Goal: Task Accomplishment & Management: Use online tool/utility

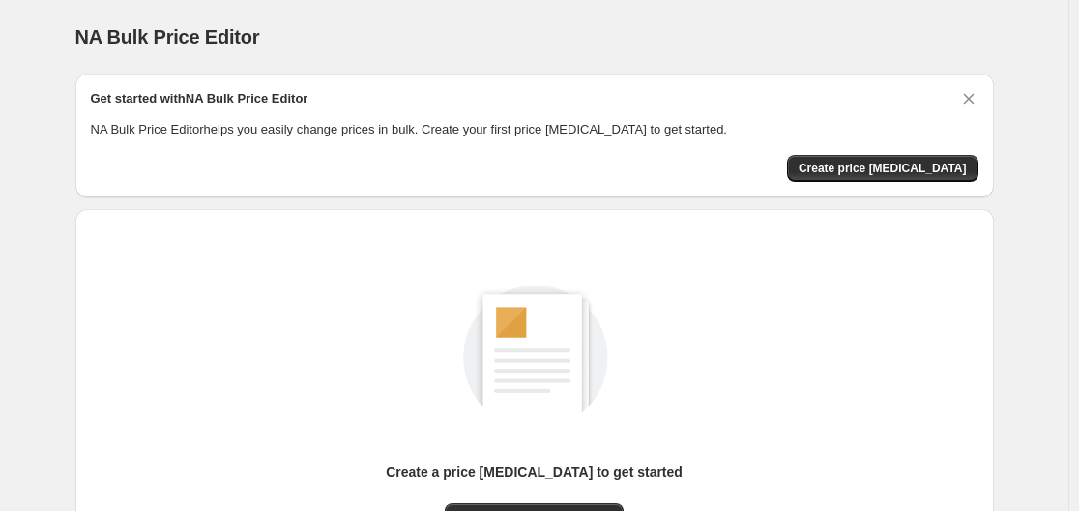
scroll to position [214, 0]
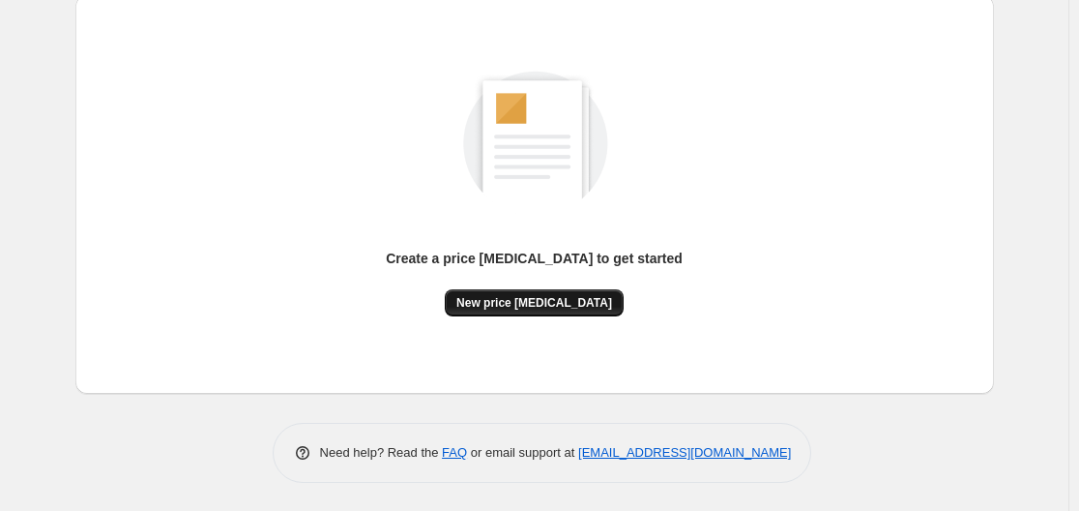
click at [519, 304] on span "New price [MEDICAL_DATA]" at bounding box center [534, 302] width 156 height 15
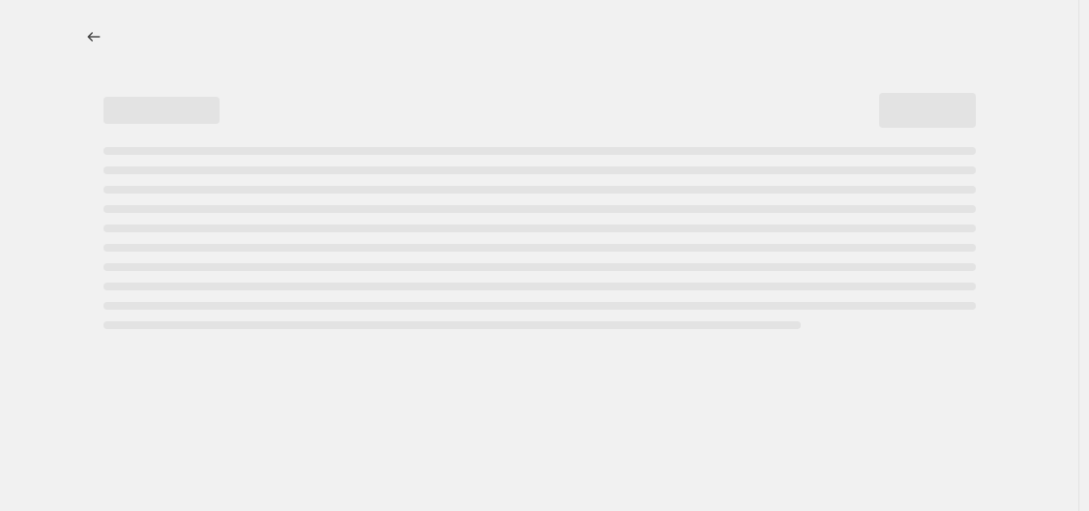
select select "percentage"
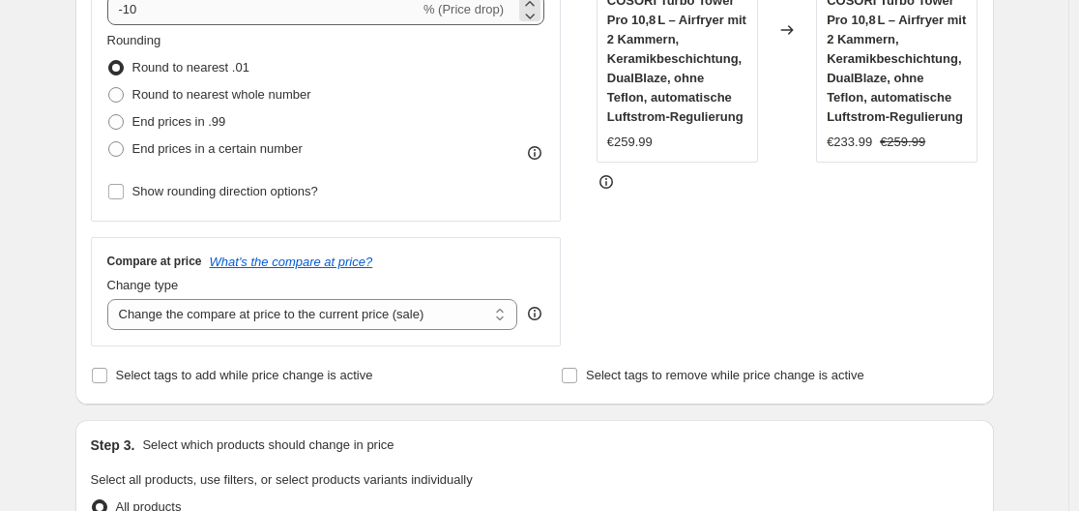
scroll to position [387, 0]
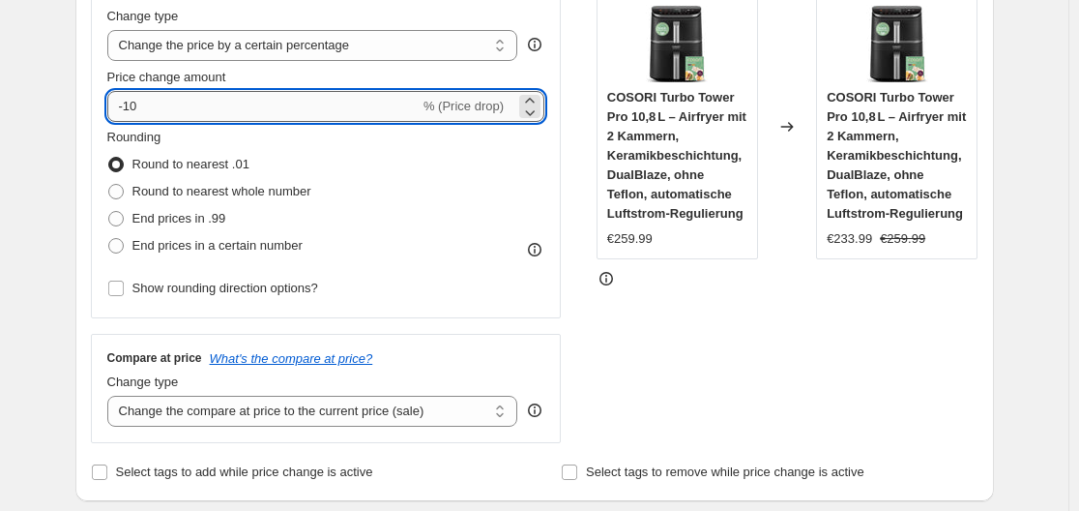
drag, startPoint x: 131, startPoint y: 103, endPoint x: 144, endPoint y: 107, distance: 14.1
click at [144, 107] on input "-10" at bounding box center [263, 106] width 312 height 31
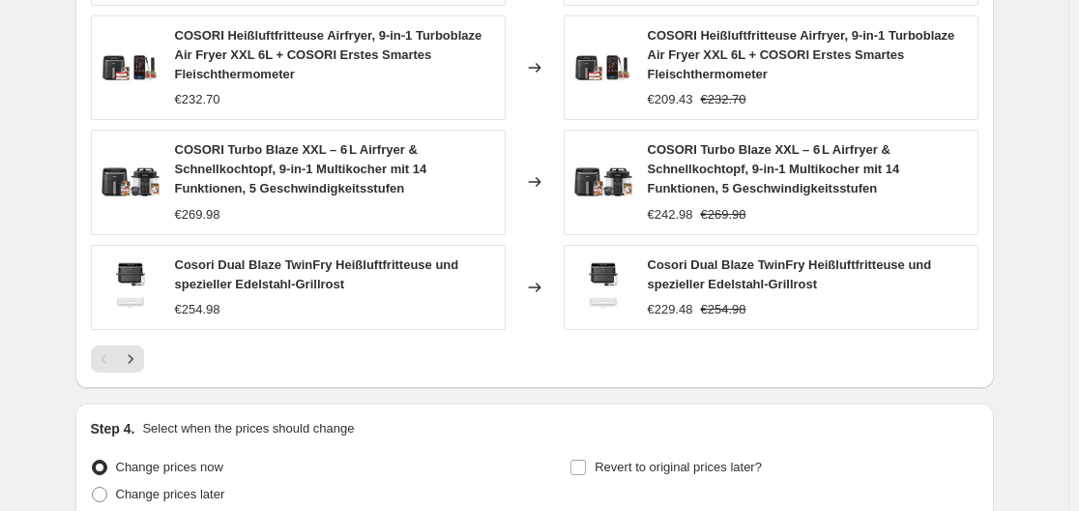
scroll to position [1532, 0]
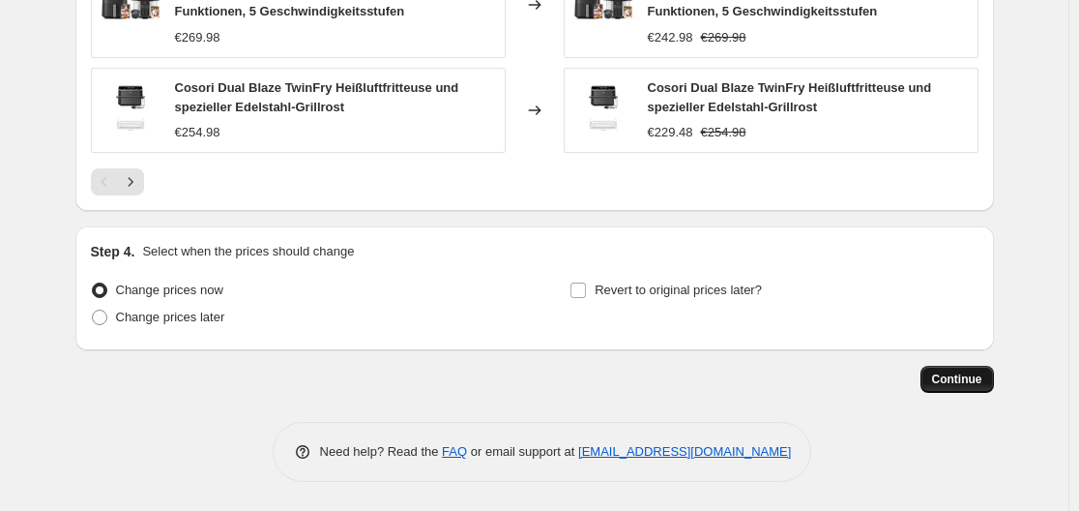
type input "-35"
click at [959, 371] on span "Continue" at bounding box center [957, 378] width 50 height 15
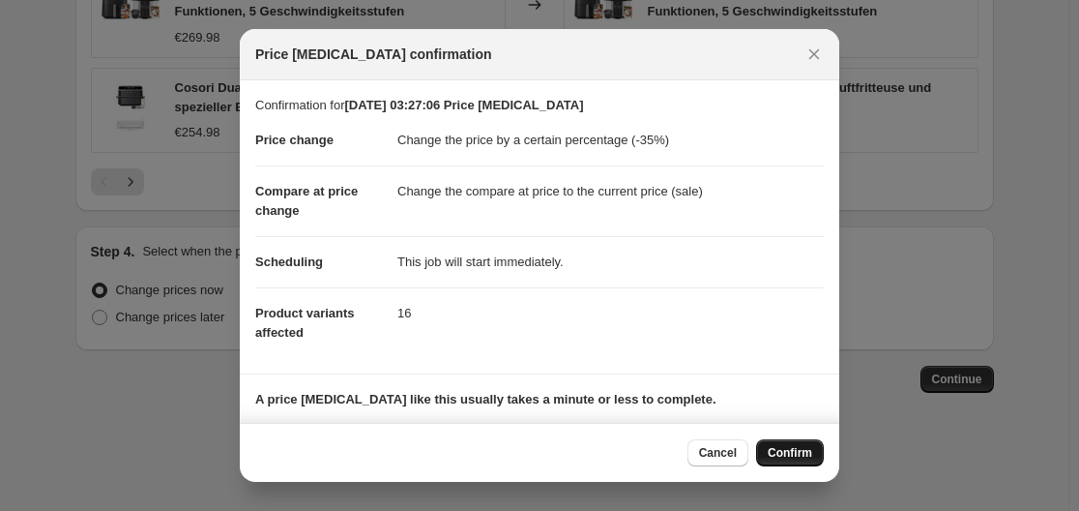
click at [799, 448] on span "Confirm" at bounding box center [790, 452] width 44 height 15
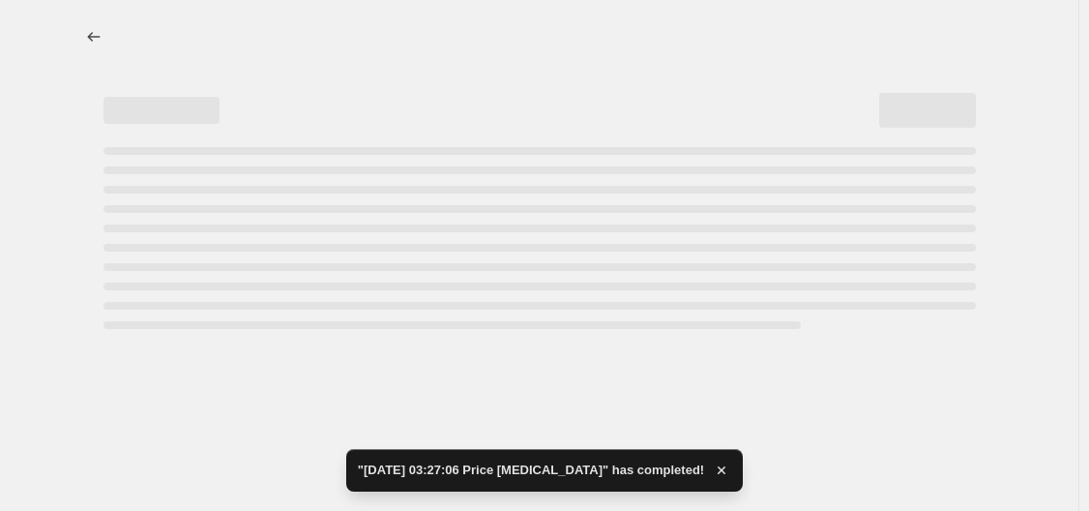
select select "percentage"
